Goal: Task Accomplishment & Management: Use online tool/utility

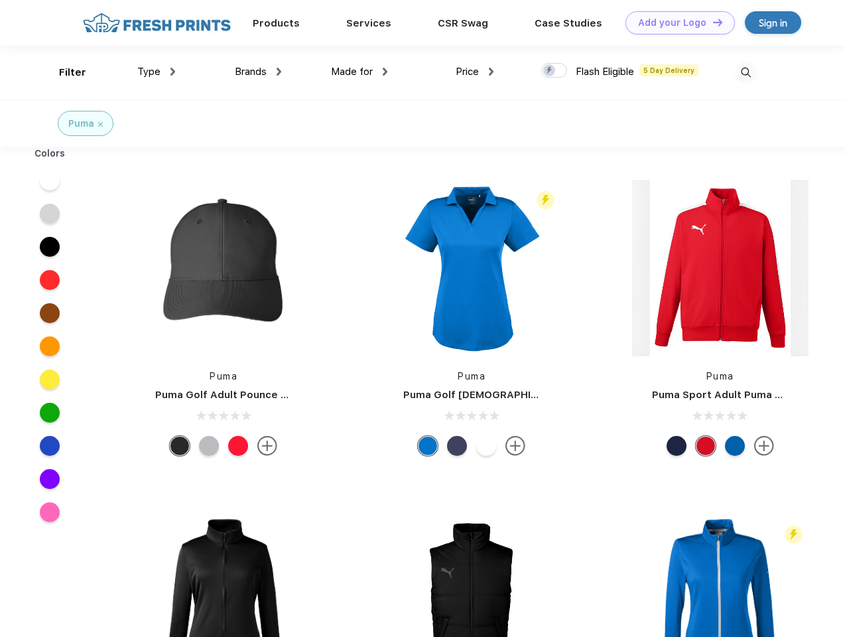
scroll to position [1, 0]
click at [675, 23] on link "Add your Logo Design Tool" at bounding box center [679, 22] width 109 height 23
click at [0, 0] on div "Design Tool" at bounding box center [0, 0] width 0 height 0
click at [711, 22] on link "Add your Logo Design Tool" at bounding box center [679, 22] width 109 height 23
click at [64, 72] on div "Filter" at bounding box center [72, 72] width 27 height 15
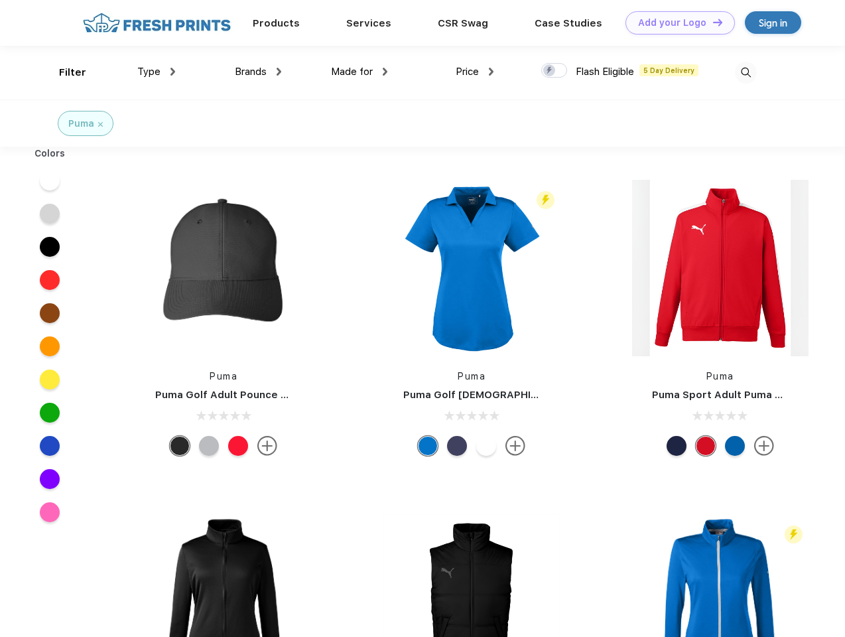
click at [156, 72] on span "Type" at bounding box center [148, 72] width 23 height 12
click at [258, 72] on span "Brands" at bounding box center [251, 72] width 32 height 12
click at [359, 72] on span "Made for" at bounding box center [352, 72] width 42 height 12
click at [475, 72] on span "Price" at bounding box center [467, 72] width 23 height 12
click at [554, 71] on div at bounding box center [554, 70] width 26 height 15
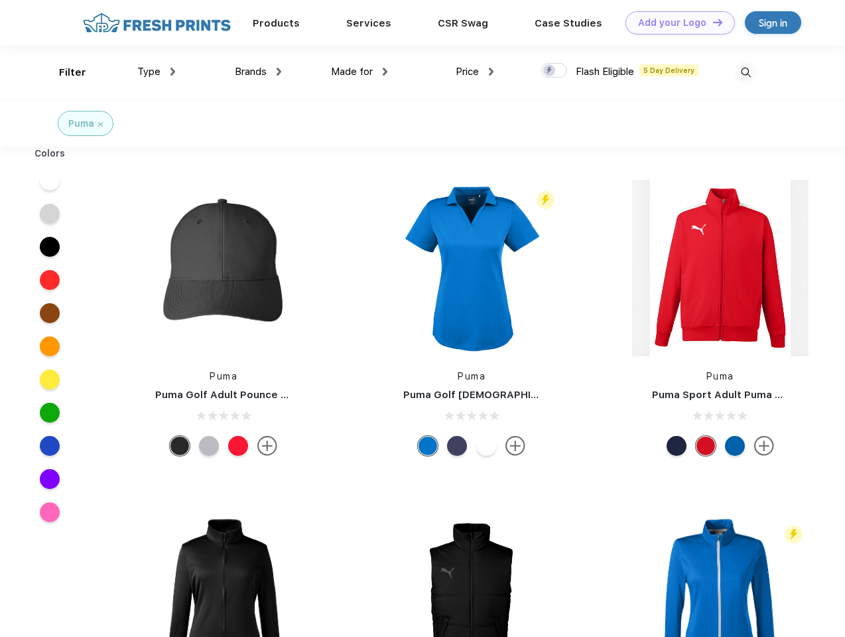
click at [550, 71] on input "checkbox" at bounding box center [545, 66] width 9 height 9
click at [745, 72] on img at bounding box center [746, 73] width 22 height 22
